Goal: Information Seeking & Learning: Learn about a topic

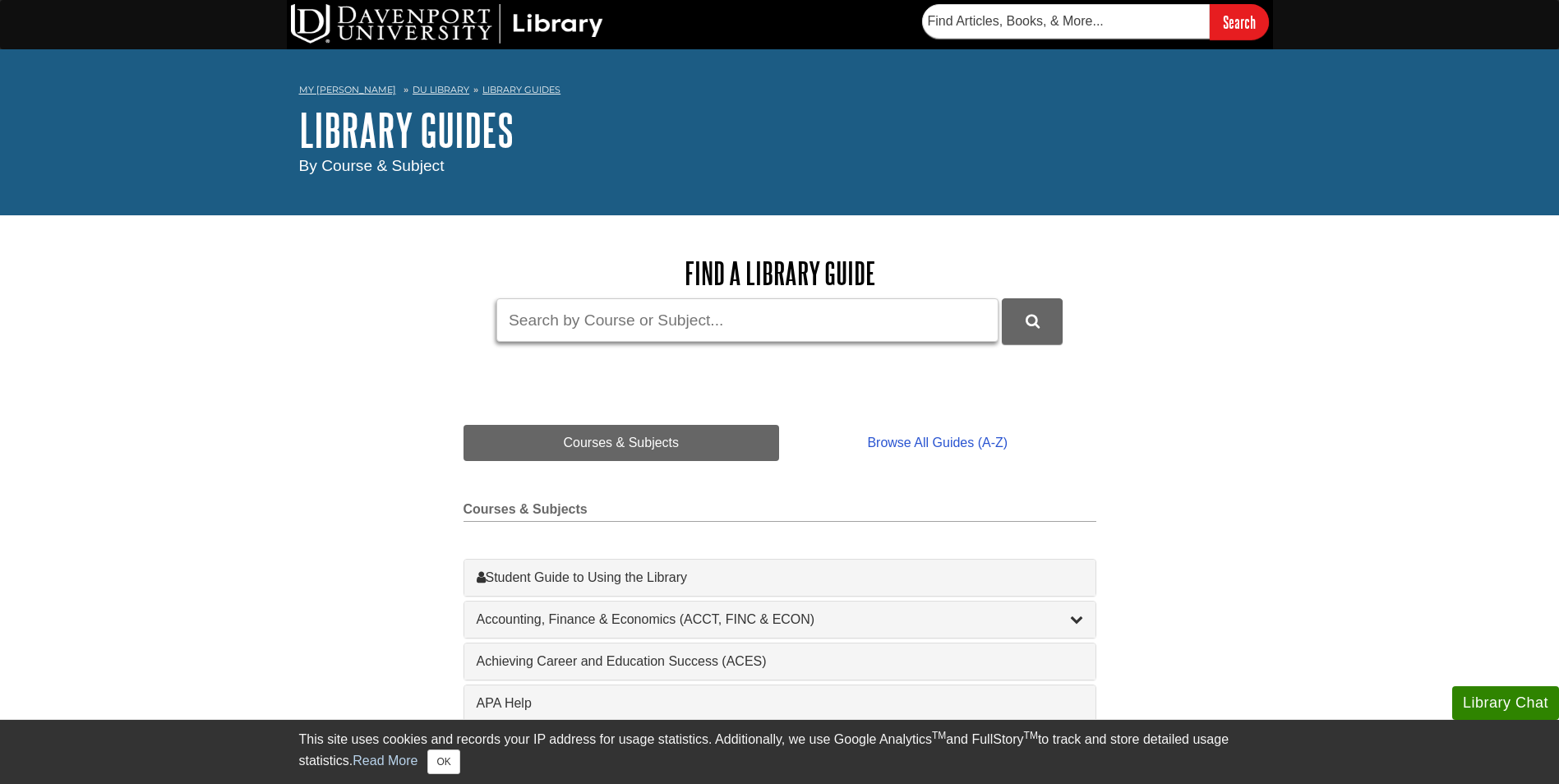
click at [636, 325] on input "Guide Search Terms" at bounding box center [747, 320] width 502 height 44
type input "cisp111"
click at [1002, 298] on button "DU Library Guides Search" at bounding box center [1032, 321] width 60 height 46
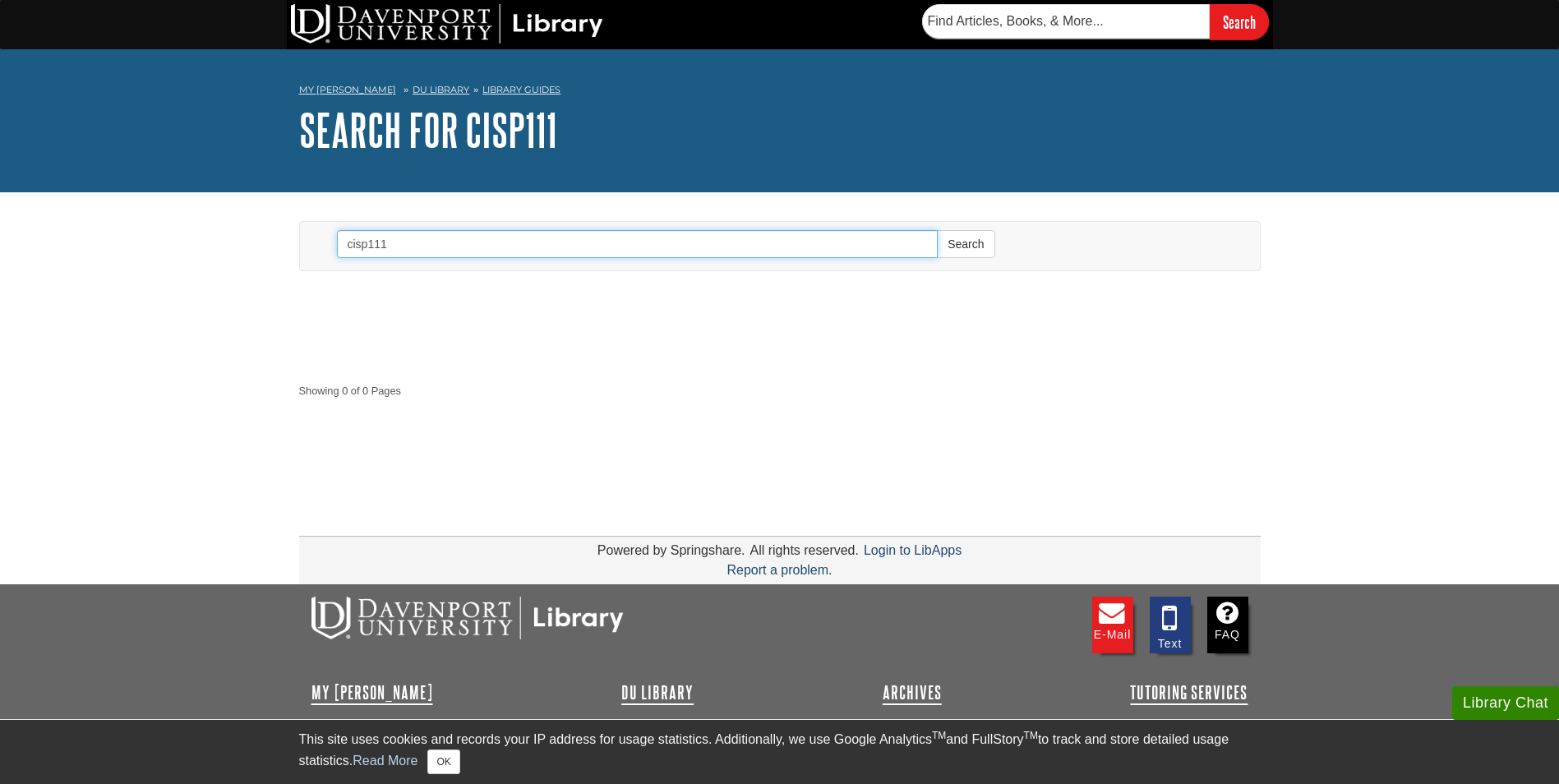
click at [460, 242] on input "cisp111" at bounding box center [638, 244] width 602 height 28
type input "cisp"
click at [937, 230] on button "Search" at bounding box center [966, 244] width 57 height 28
